Goal: Task Accomplishment & Management: Manage account settings

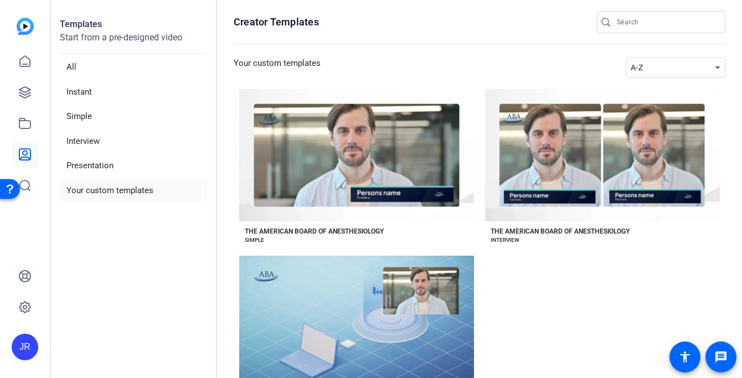
click at [142, 186] on li "Your custom templates" at bounding box center [133, 190] width 147 height 23
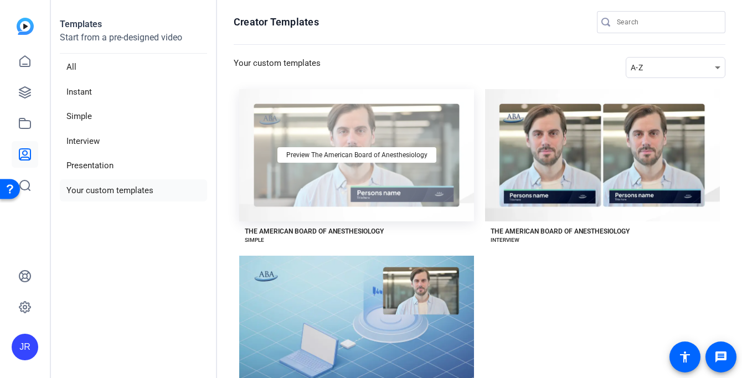
scroll to position [63, 0]
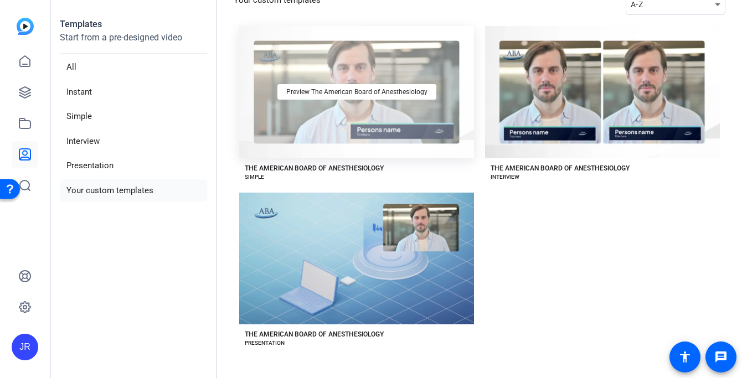
click at [354, 111] on div "Preview The American Board of Anesthesiology" at bounding box center [356, 92] width 235 height 132
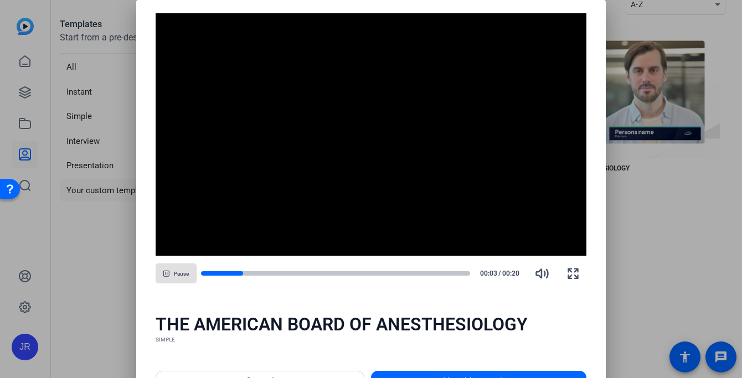
click at [615, 252] on div at bounding box center [371, 189] width 742 height 378
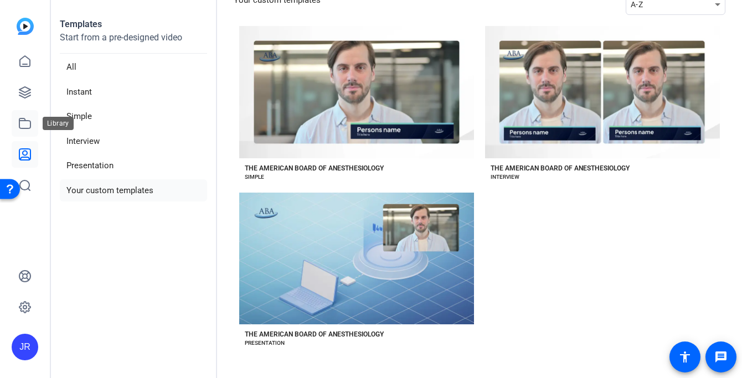
click at [23, 127] on icon at bounding box center [24, 123] width 13 height 13
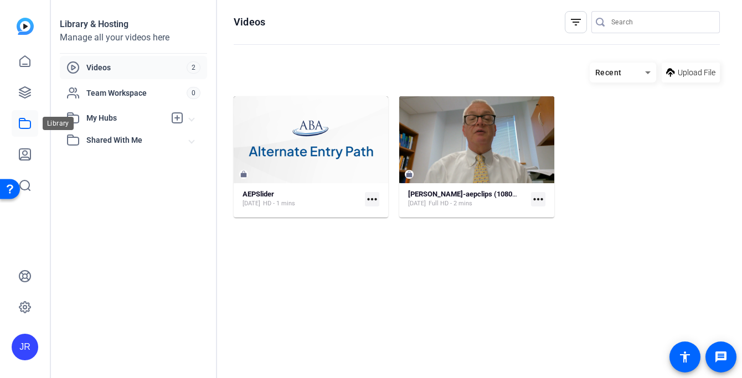
click at [16, 120] on link at bounding box center [25, 123] width 27 height 27
click at [23, 92] on icon at bounding box center [24, 92] width 13 height 13
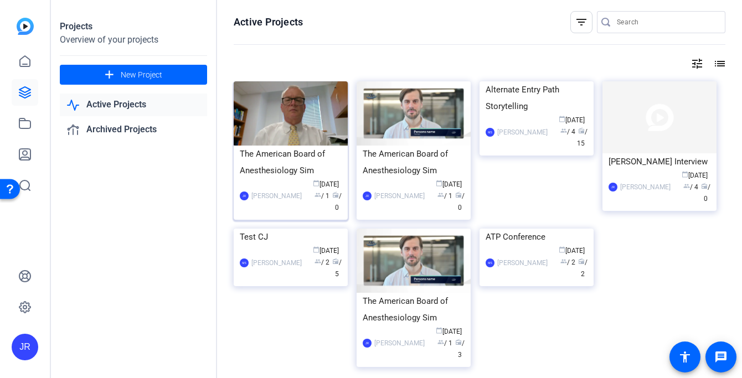
click at [304, 146] on div "The American Board of Anesthesiology Sim" at bounding box center [291, 162] width 102 height 33
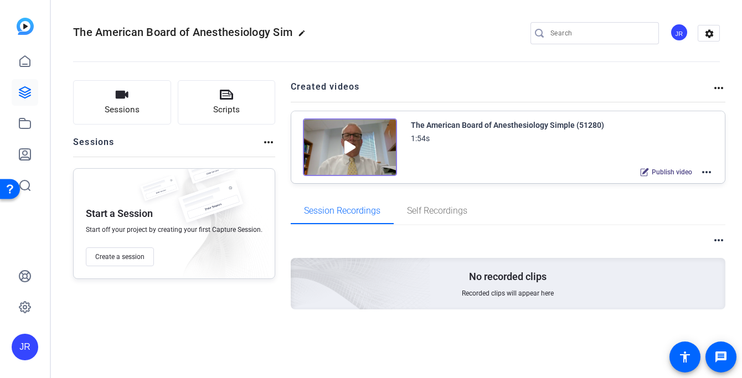
click at [292, 32] on span "The American Board of Anesthesiology Sim" at bounding box center [182, 31] width 219 height 13
click at [301, 31] on mat-icon "edit" at bounding box center [304, 35] width 13 height 13
click at [132, 27] on input "The American Board of Anesthesiology Sim" at bounding box center [118, 33] width 73 height 13
drag, startPoint x: 84, startPoint y: 33, endPoint x: 219, endPoint y: 45, distance: 136.2
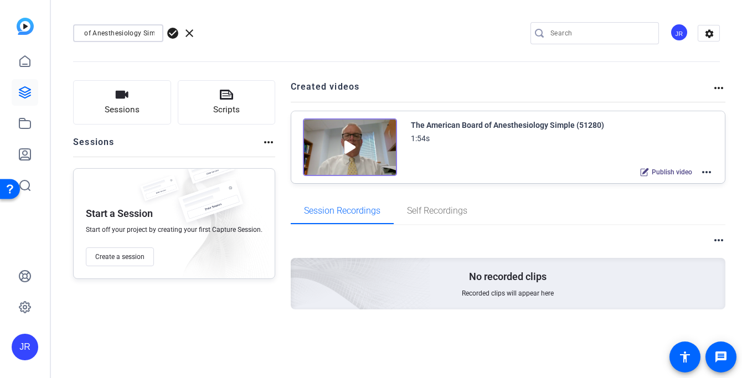
click at [219, 45] on div "The American Board of Anesthesiology Sim check_circle clear JR settings" at bounding box center [396, 34] width 647 height 84
type input "Alternate Entry Pathway"
click at [174, 32] on span "check_circle" at bounding box center [172, 33] width 13 height 13
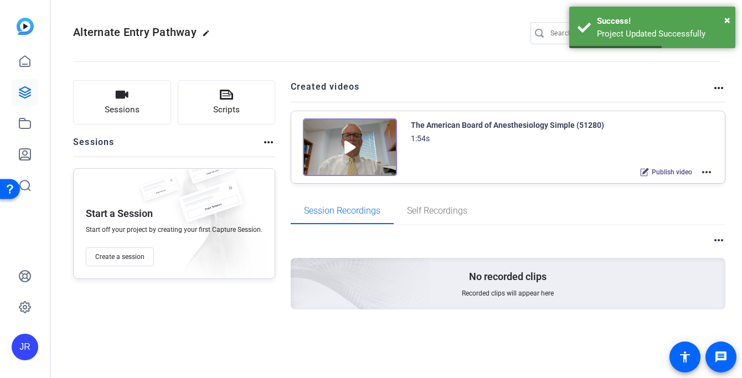
click at [433, 126] on div "The American Board of Anesthesiology Simple (51280)" at bounding box center [507, 125] width 193 height 13
click at [721, 19] on div "Success!" at bounding box center [662, 21] width 130 height 13
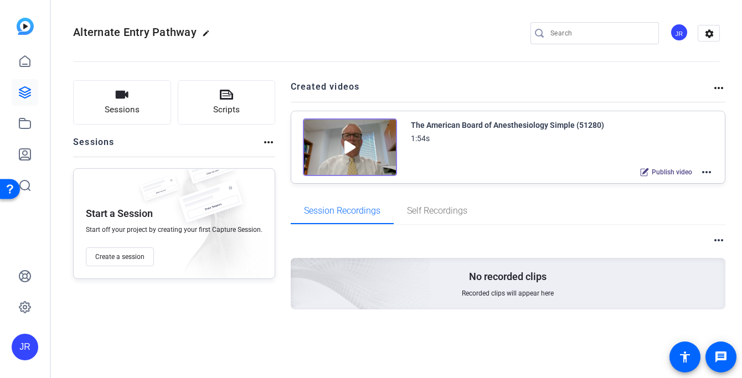
click at [704, 169] on mat-icon "more_horiz" at bounding box center [706, 172] width 13 height 13
